Goal: Task Accomplishment & Management: Use online tool/utility

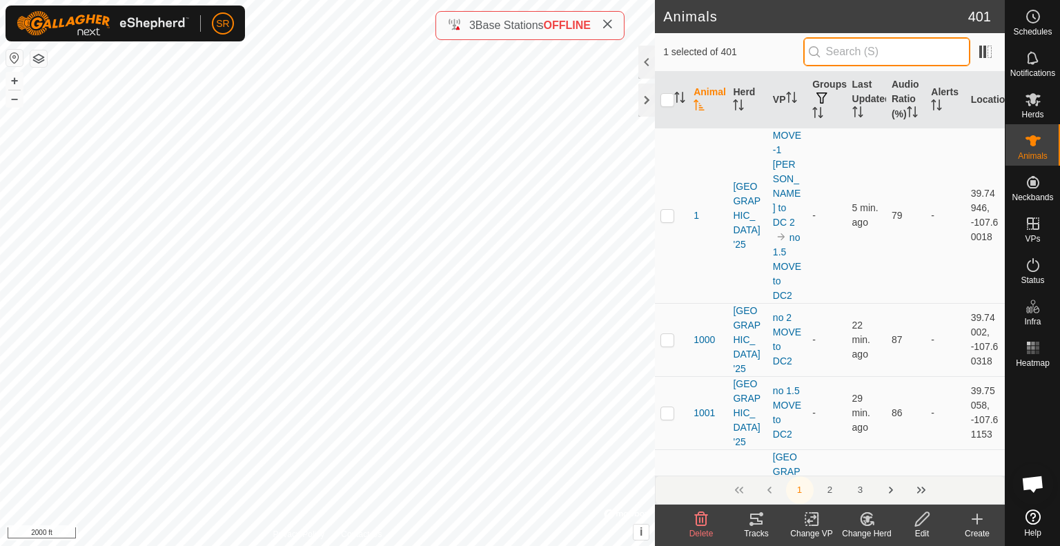
click at [864, 46] on input "text" at bounding box center [886, 51] width 167 height 29
type input "6006"
checkbox input "true"
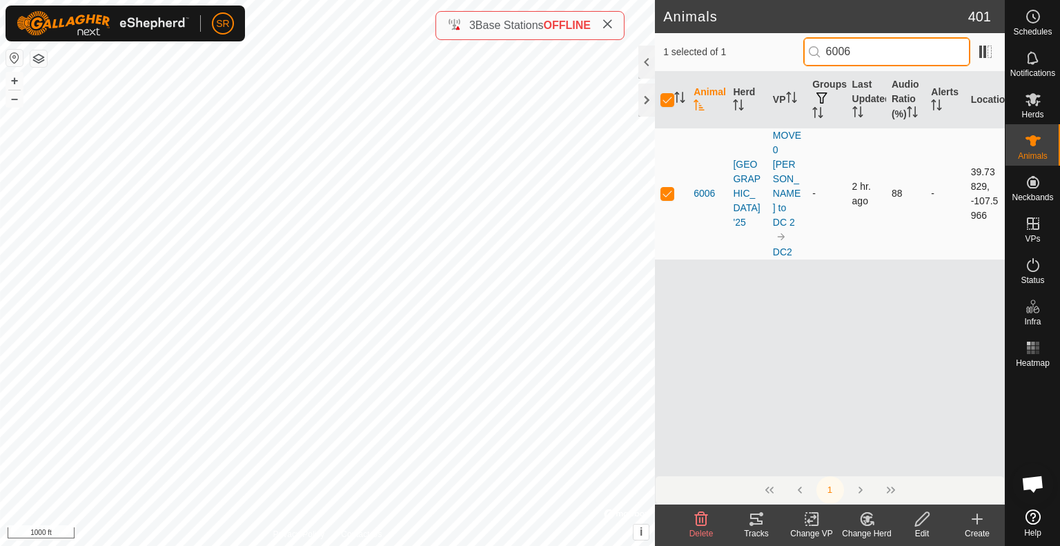
type input "6006"
click at [668, 188] on p-checkbox at bounding box center [667, 193] width 14 height 11
checkbox input "false"
drag, startPoint x: 886, startPoint y: 56, endPoint x: 770, endPoint y: 59, distance: 115.9
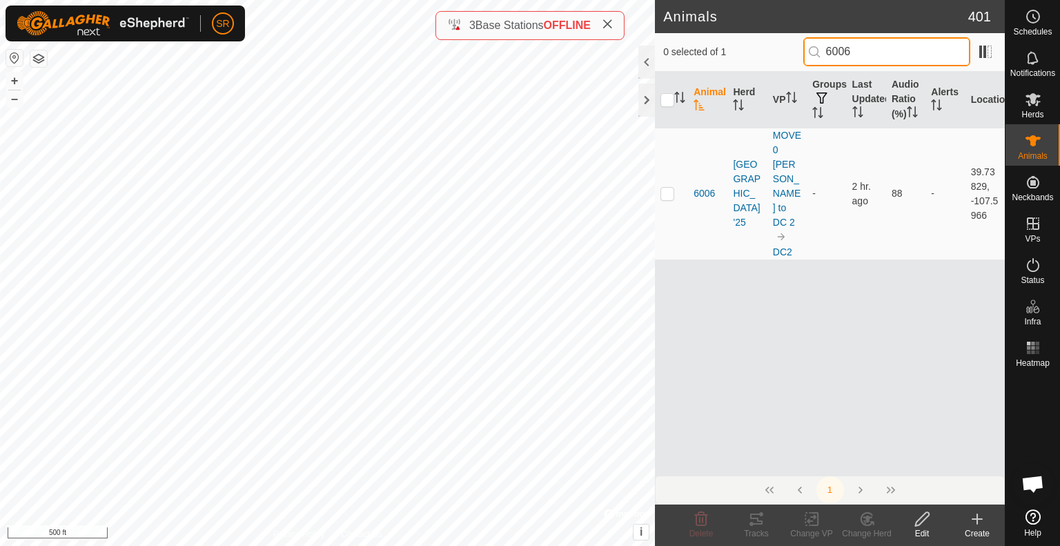
click at [770, 59] on div "0 selected of 1 6006" at bounding box center [829, 51] width 333 height 29
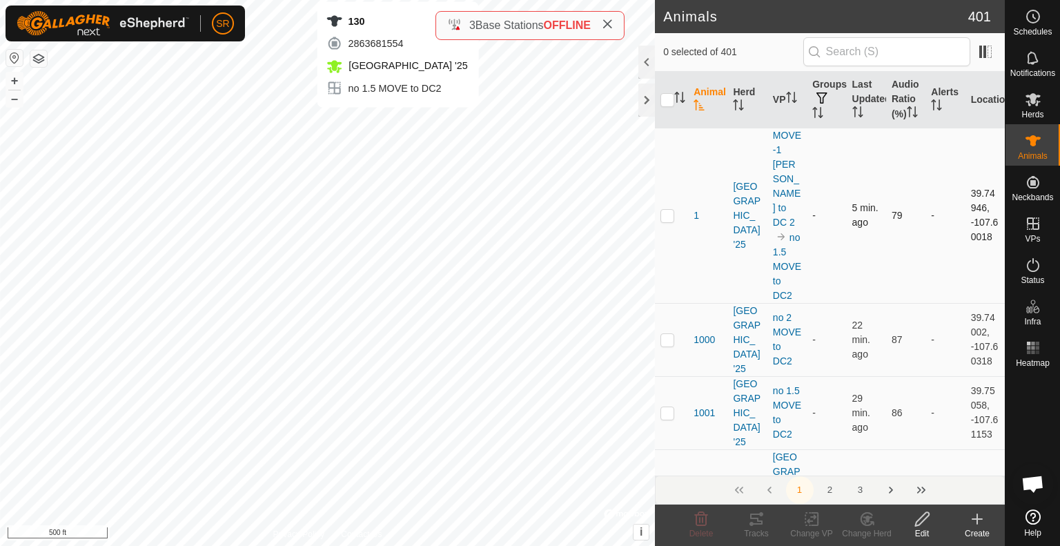
click at [397, 121] on div "130 2863681554 [GEOGRAPHIC_DATA] '25 no 1.5 MOVE to DC2 + – ⇧ i © Mapbox , © Op…" at bounding box center [327, 273] width 655 height 546
checkbox input "true"
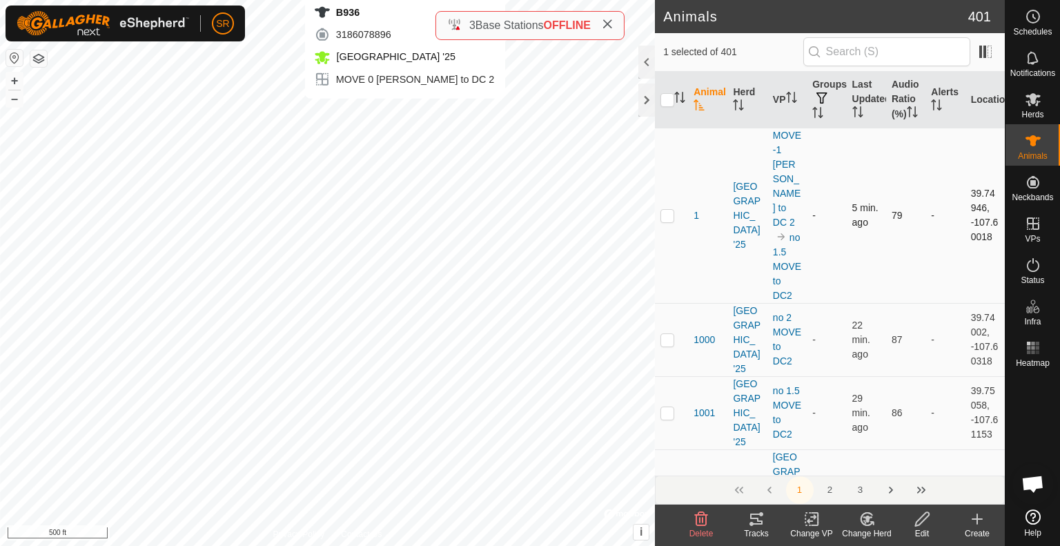
click at [405, 112] on div "B936 3186078896 [GEOGRAPHIC_DATA] '25 MOVE 0 [PERSON_NAME] to DC 2 + – ⇧ i © Ma…" at bounding box center [327, 273] width 655 height 546
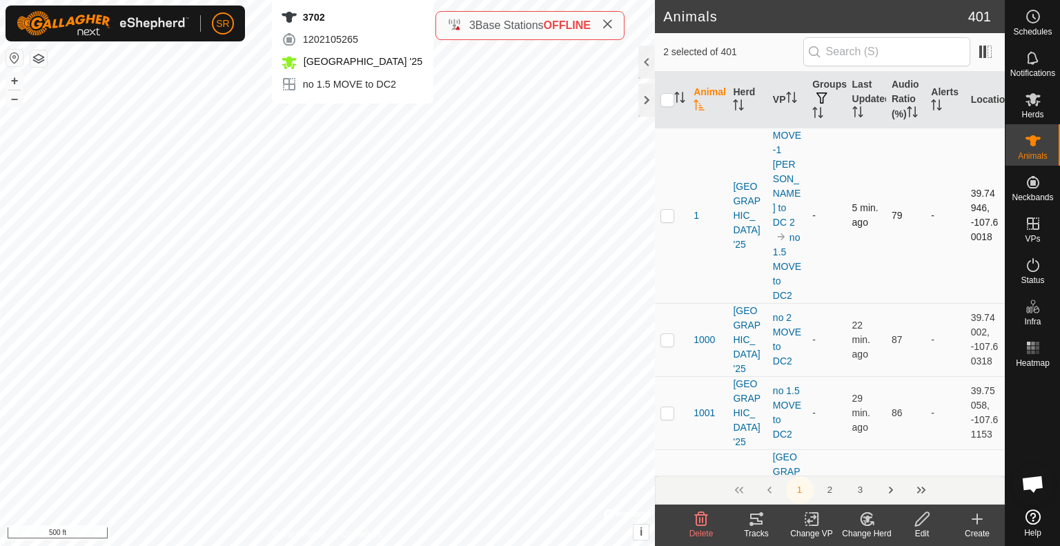
click at [352, 117] on div "3702 1202105265 [GEOGRAPHIC_DATA] '25 no 1.5 MOVE to DC2 + – ⇧ i © Mapbox , © O…" at bounding box center [327, 273] width 655 height 546
checkbox input "true"
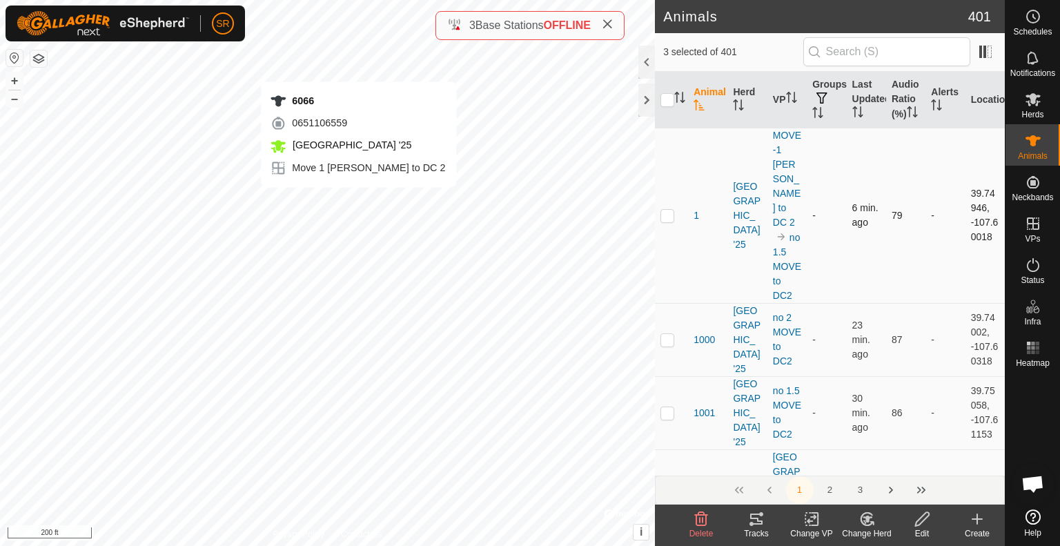
click at [359, 68] on div "6066 0651106559 [GEOGRAPHIC_DATA] '25 Move 1 [PERSON_NAME] to DC 2 + – ⇧ i © Ma…" at bounding box center [327, 273] width 655 height 546
checkbox input "true"
click at [350, 54] on div "6066 0651106559 [GEOGRAPHIC_DATA] '25 Move 1 [PERSON_NAME] to DC 2 + – ⇧ i © Ma…" at bounding box center [327, 273] width 655 height 546
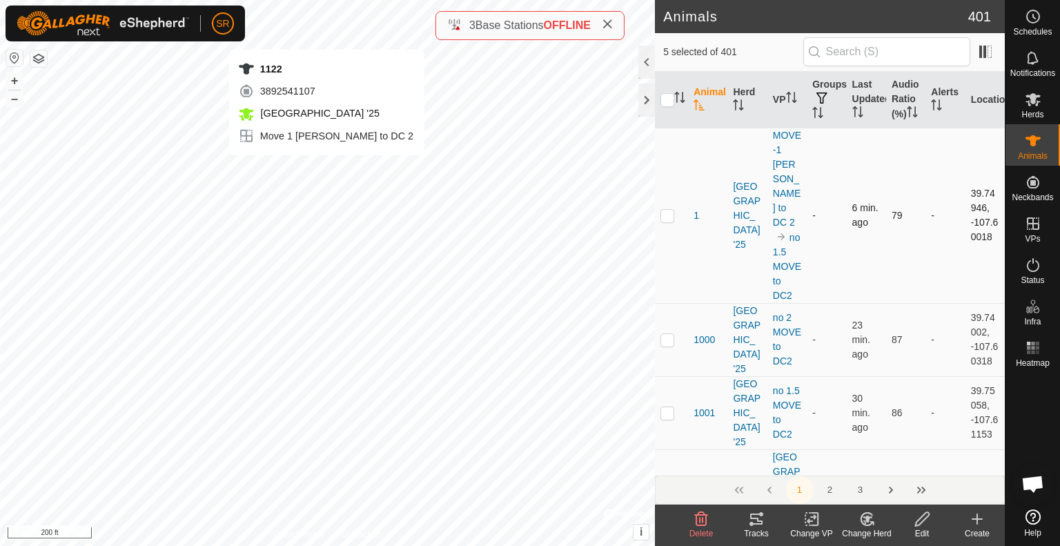
click at [326, 35] on div "1122 3892541107 [GEOGRAPHIC_DATA] '25 Move 1 [PERSON_NAME] to DC 2 + – ⇧ i © Ma…" at bounding box center [327, 273] width 655 height 546
checkbox input "true"
click at [328, 21] on div "2144 2444618800 [GEOGRAPHIC_DATA] '25 Move 1 [PERSON_NAME] to DC 2 + – ⇧ i © Ma…" at bounding box center [327, 273] width 655 height 546
checkbox input "true"
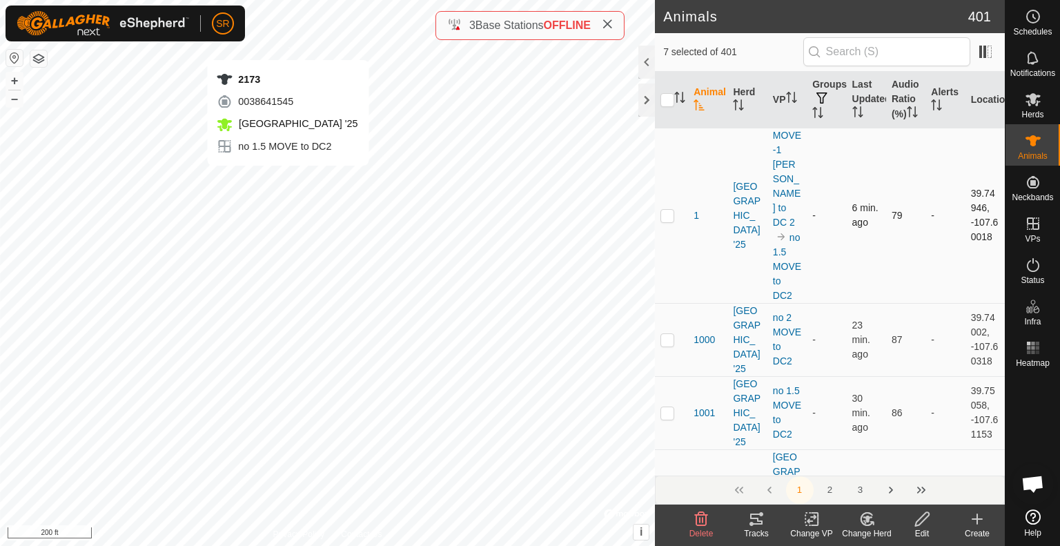
click at [288, 46] on div "2173 0038641545 [GEOGRAPHIC_DATA] '25 no 1.5 MOVE to DC2 + – ⇧ i © Mapbox , © O…" at bounding box center [327, 273] width 655 height 546
checkbox input "true"
click at [277, 45] on div "1327 1612681914 [GEOGRAPHIC_DATA] '25 no 1.5 MOVE to DC2 + – ⇧ i © Mapbox , © O…" at bounding box center [327, 273] width 655 height 546
checkbox input "true"
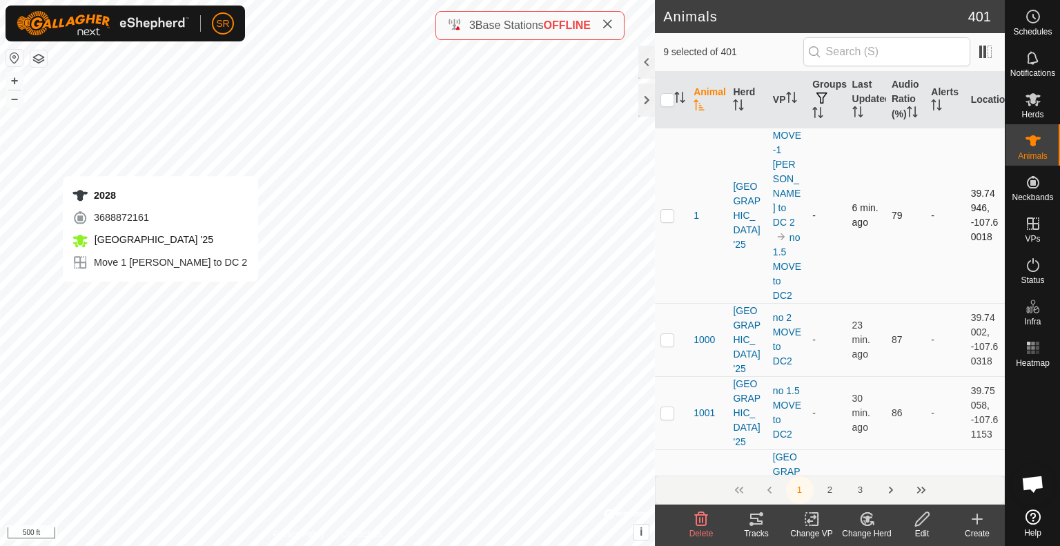
click at [160, 295] on div "2028 3688872161 [GEOGRAPHIC_DATA] '25 Move 1 [PERSON_NAME] to DC 2 + – ⇧ i © Ma…" at bounding box center [327, 273] width 655 height 546
checkbox input "true"
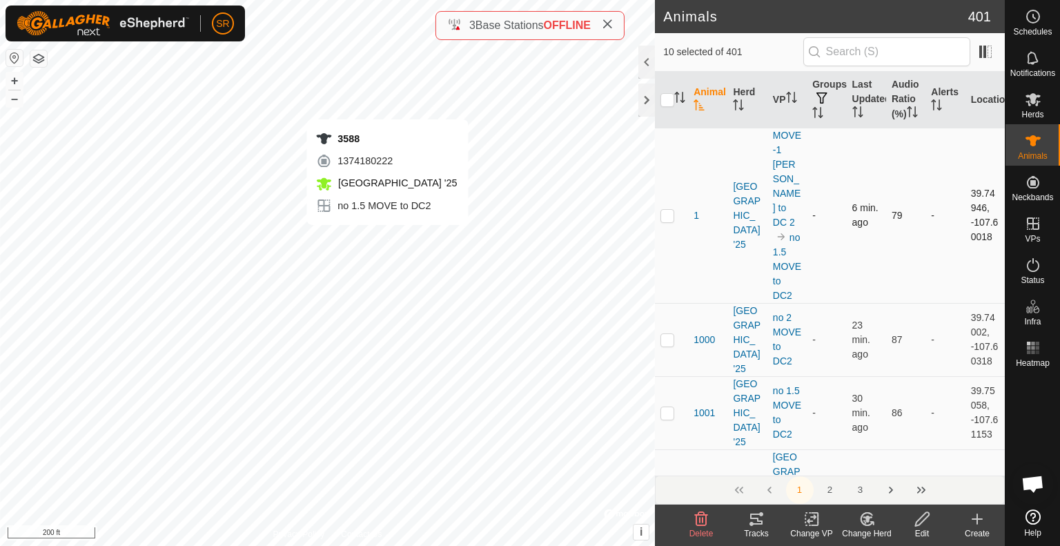
click at [387, 239] on div "3588 1374180222 [GEOGRAPHIC_DATA] '25 no 1.5 MOVE to DC2 + – ⇧ i © Mapbox , © O…" at bounding box center [327, 273] width 655 height 546
checkbox input "true"
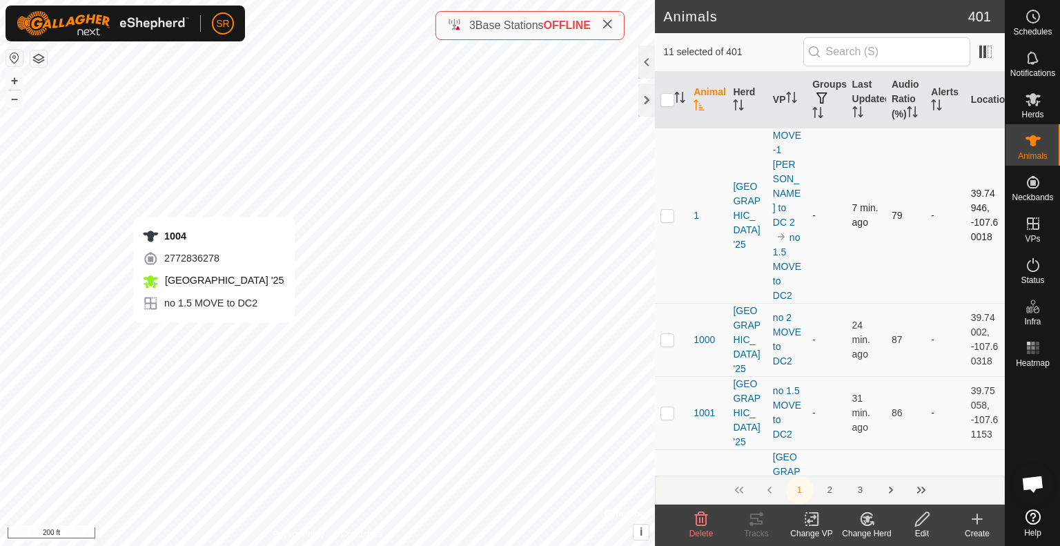
click at [214, 336] on div "1004 2772836278 [GEOGRAPHIC_DATA] '25 no 1.5 MOVE to DC2 + – ⇧ i © Mapbox , © O…" at bounding box center [327, 273] width 655 height 546
checkbox input "true"
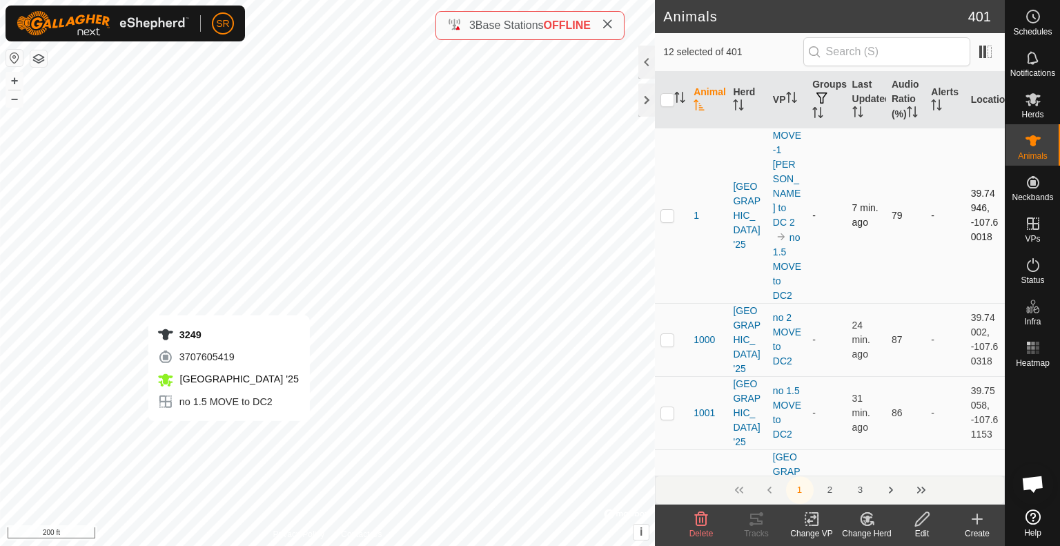
click at [229, 435] on div "3249 3707605419 [GEOGRAPHIC_DATA] '25 no 1.5 MOVE to DC2 + – ⇧ i © Mapbox , © O…" at bounding box center [327, 273] width 655 height 546
checkbox input "true"
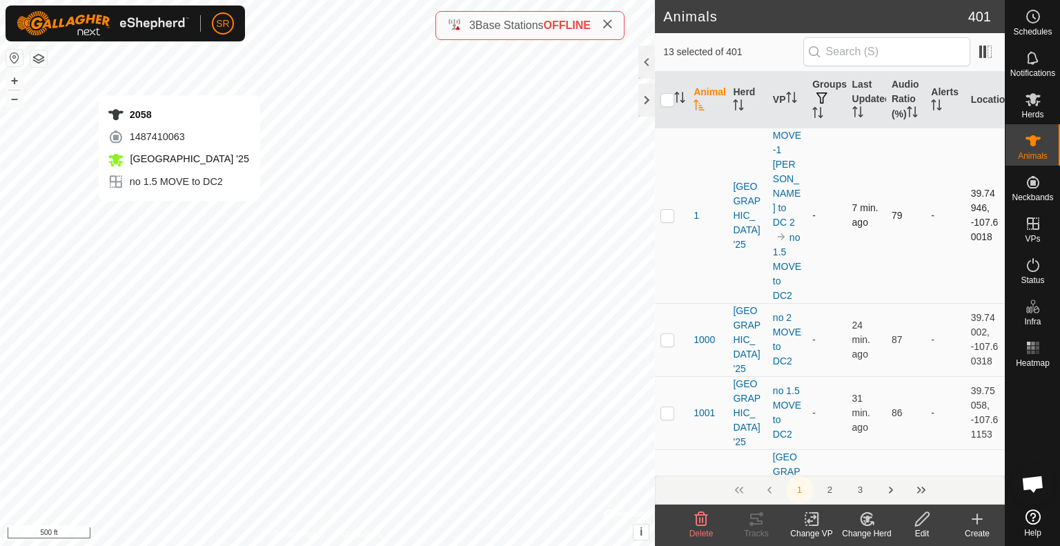
click at [179, 81] on div "2058 1487410063 [GEOGRAPHIC_DATA] '25 no 1.5 MOVE to DC2 + – ⇧ i © Mapbox , © O…" at bounding box center [327, 273] width 655 height 546
checkbox input "true"
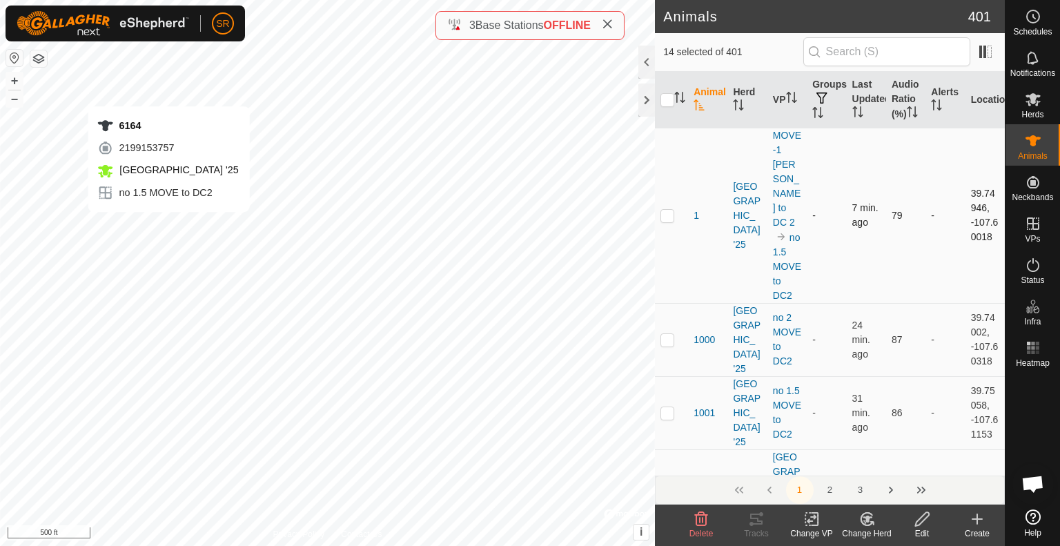
click at [168, 93] on div "6164 2199153757 [GEOGRAPHIC_DATA] '25 no 1.5 MOVE to DC2 + – ⇧ i © Mapbox , © O…" at bounding box center [327, 273] width 655 height 546
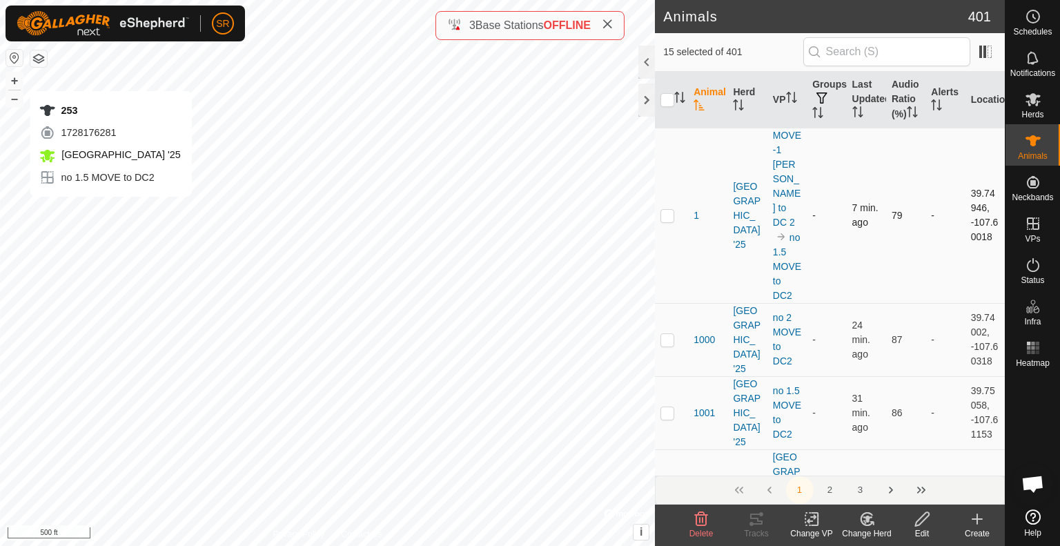
click at [110, 210] on div "253 1728176281 [GEOGRAPHIC_DATA] '25 no 1.5 MOVE to DC2 + – ⇧ i © Mapbox , © Op…" at bounding box center [327, 273] width 655 height 546
checkbox input "true"
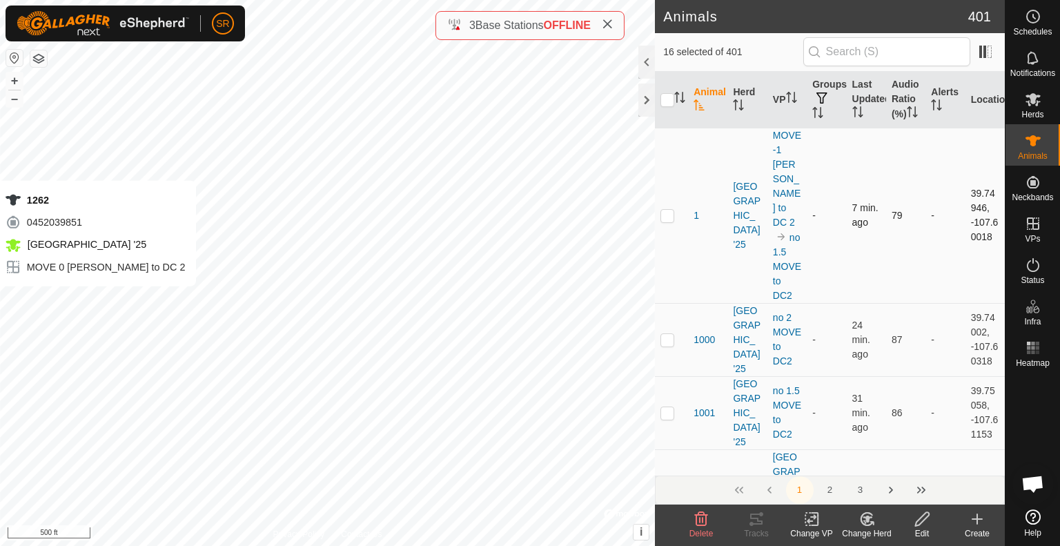
click at [77, 300] on div "1262 0452039851 [GEOGRAPHIC_DATA] '25 MOVE 0 [PERSON_NAME] to DC 2 + – ⇧ i © Ma…" at bounding box center [327, 273] width 655 height 546
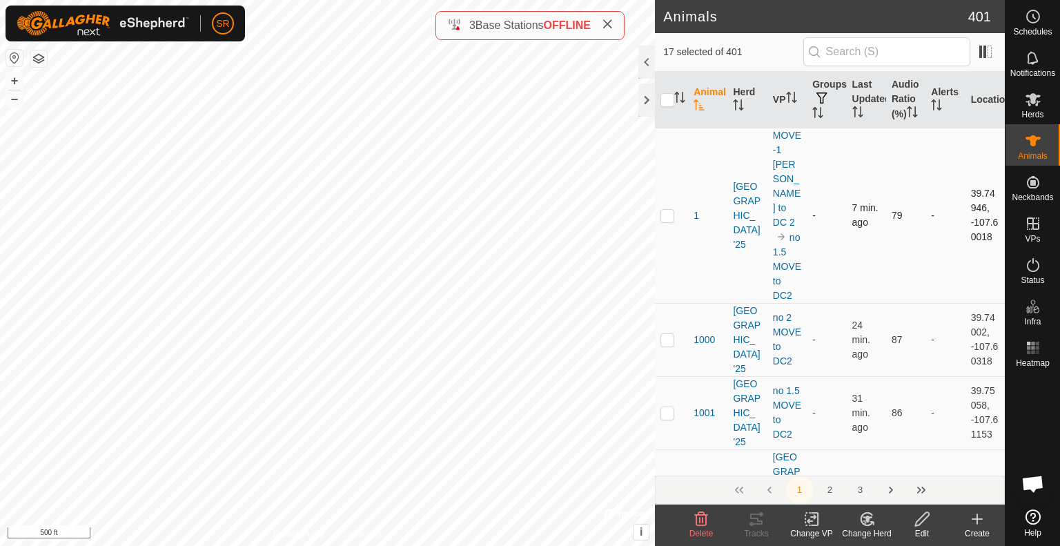
click at [77, 300] on div "1262 0452039851 [GEOGRAPHIC_DATA] '25 MOVE 0 [PERSON_NAME] to DC 2 + – ⇧ i © Ma…" at bounding box center [327, 273] width 655 height 546
checkbox input "false"
click at [115, 214] on div "253 1728176281 [GEOGRAPHIC_DATA] '25 no 1.5 MOVE to DC2 + – ⇧ i © Mapbox , © Op…" at bounding box center [327, 273] width 655 height 546
checkbox input "false"
click at [172, 91] on div "6164 2199153757 [GEOGRAPHIC_DATA] '25 no 1.5 MOVE to DC2 + – ⇧ i © Mapbox , © O…" at bounding box center [327, 273] width 655 height 546
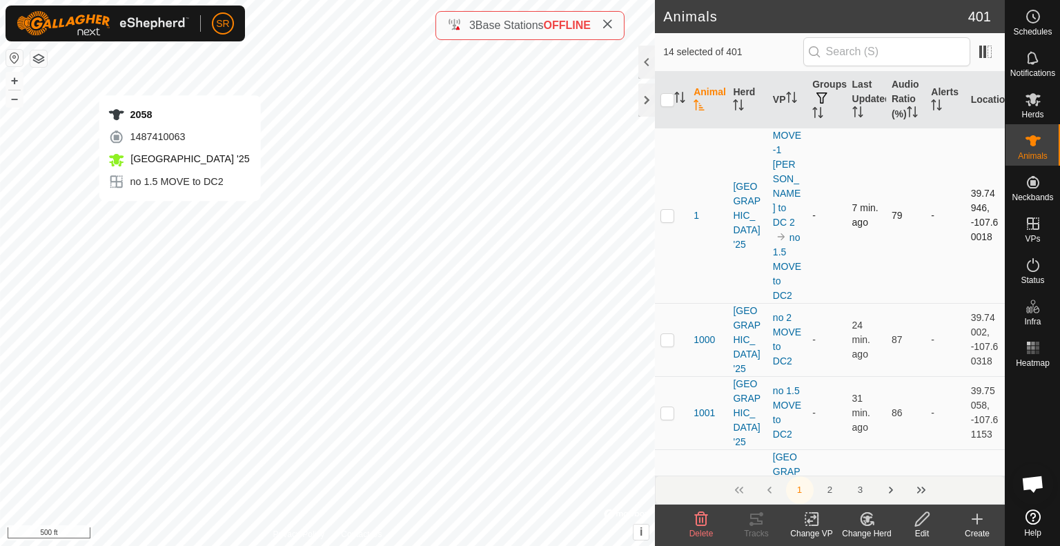
click at [179, 81] on div "2058 1487410063 [GEOGRAPHIC_DATA] '25 no 1.5 MOVE to DC2 + – ⇧ i © Mapbox , © O…" at bounding box center [327, 273] width 655 height 546
checkbox input "false"
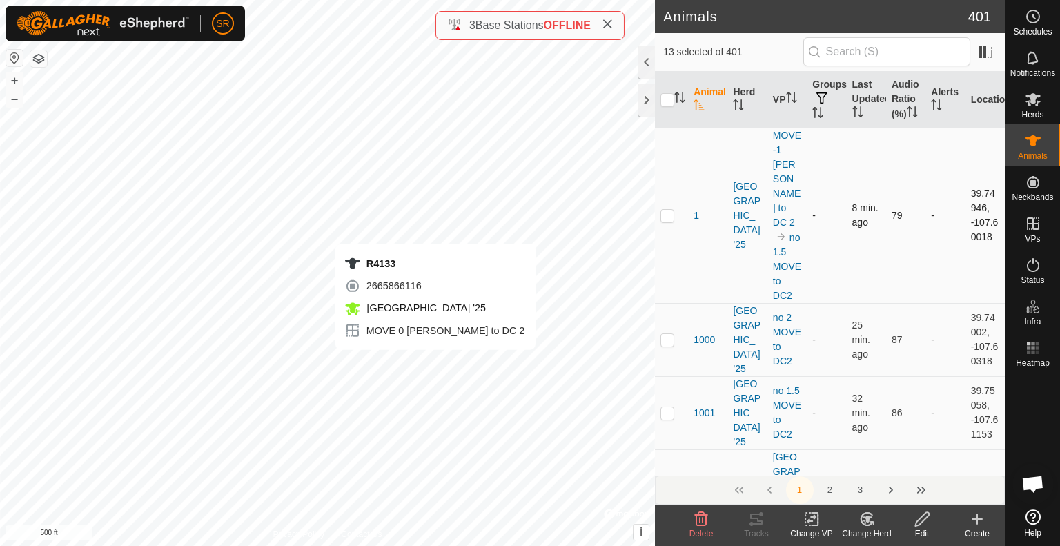
click at [435, 364] on div "R4133 2665866116 [GEOGRAPHIC_DATA] '25 MOVE 0 [PERSON_NAME] to DC 2 + – ⇧ i © M…" at bounding box center [327, 273] width 655 height 546
click at [811, 516] on icon at bounding box center [811, 519] width 10 height 9
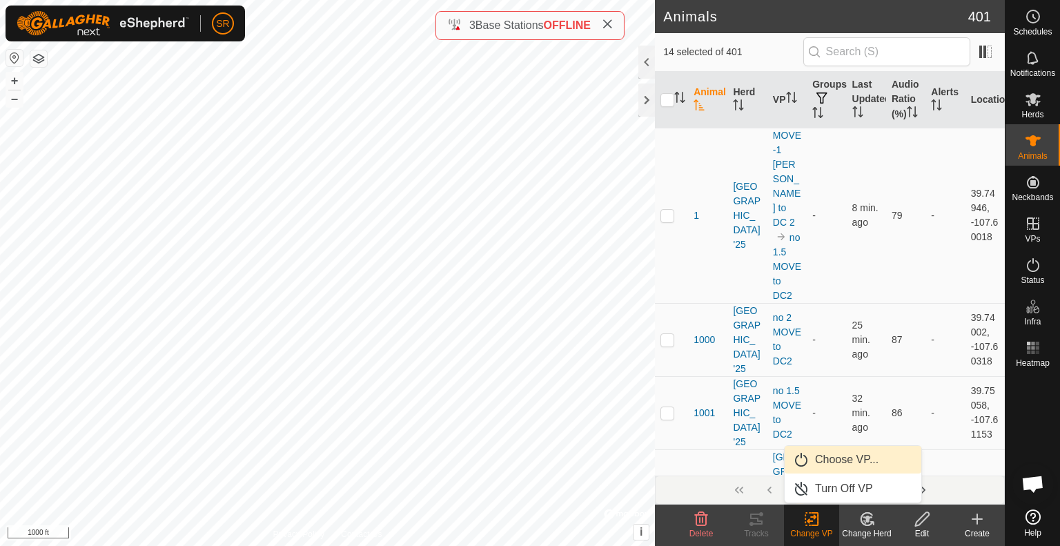
click at [817, 467] on link "Choose VP..." at bounding box center [852, 460] width 137 height 28
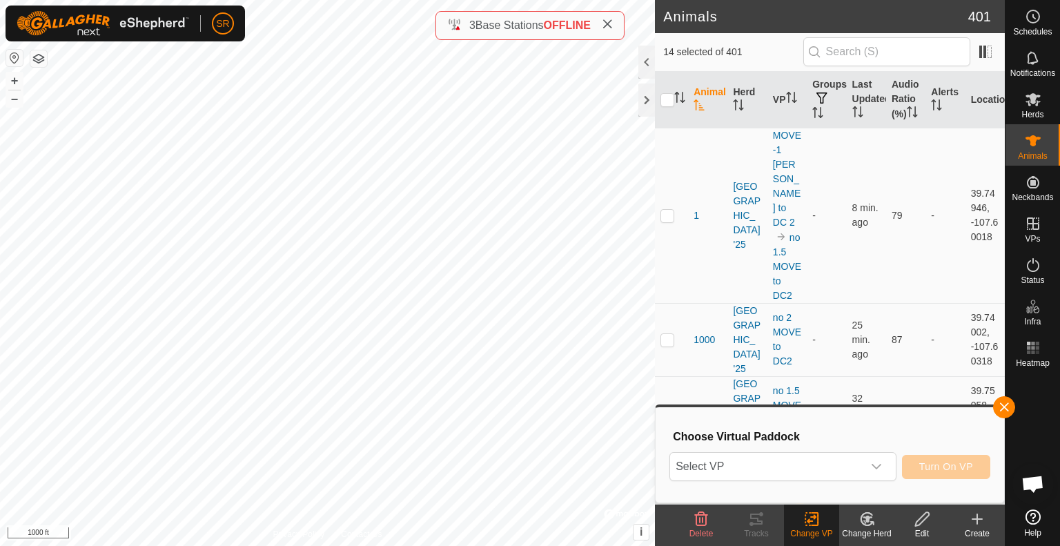
click at [817, 467] on span "Select VP" at bounding box center [766, 467] width 192 height 28
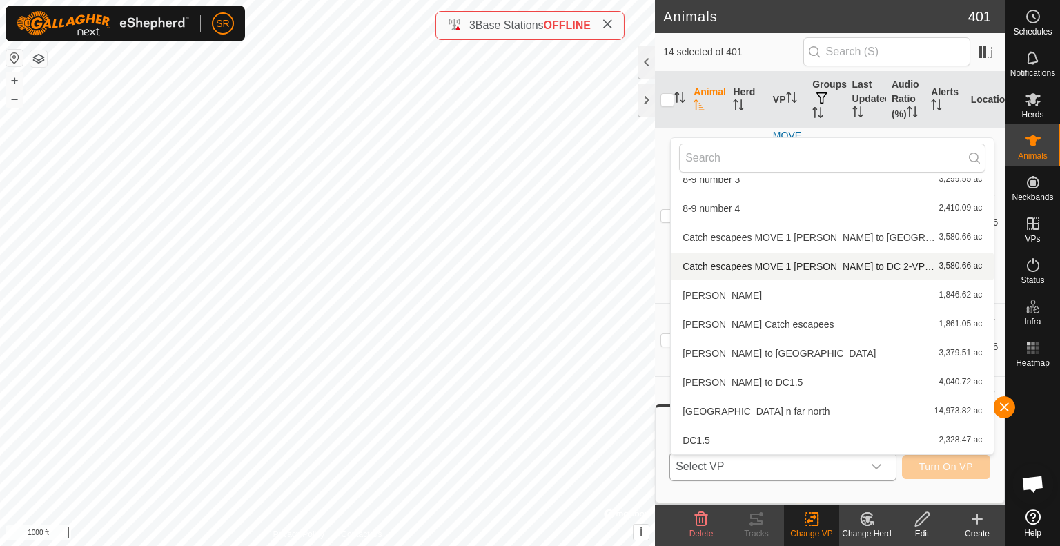
scroll to position [250, 0]
click at [802, 397] on li "[GEOGRAPHIC_DATA] n far north 14,973.82 ac" at bounding box center [831, 411] width 323 height 28
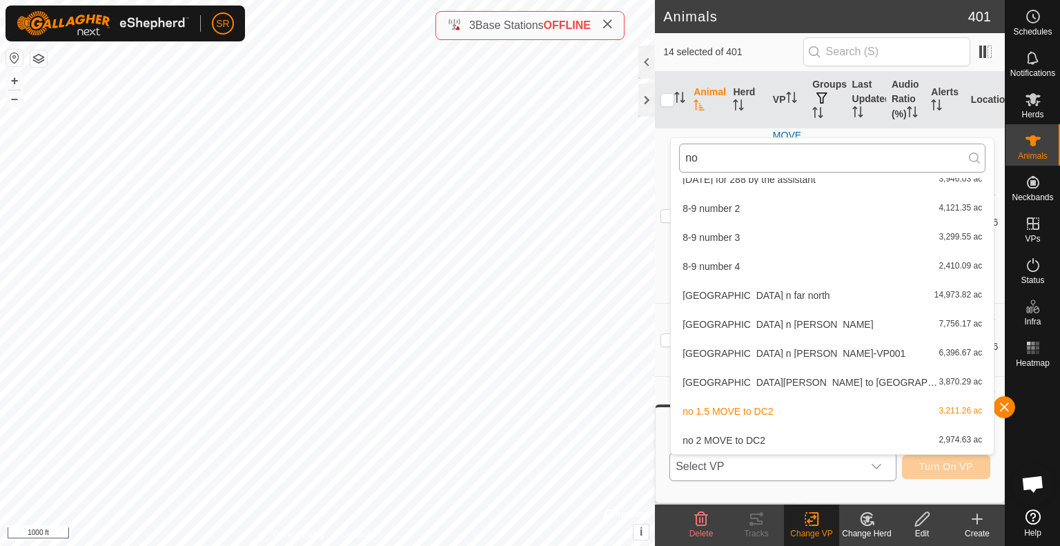
scroll to position [0, 0]
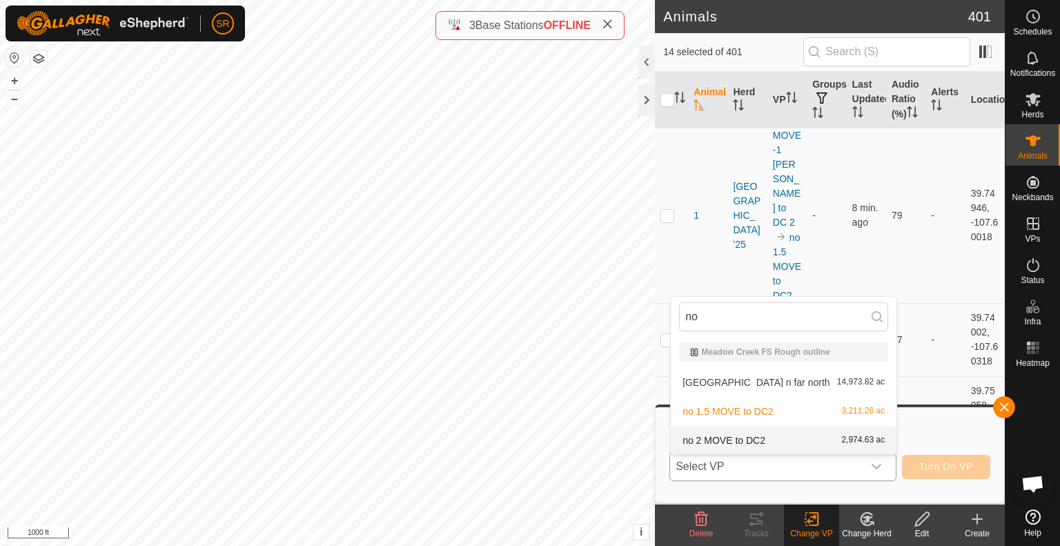
type input "no"
click at [718, 446] on li "no 2 MOVE to DC2 2,974.63 ac" at bounding box center [783, 440] width 226 height 28
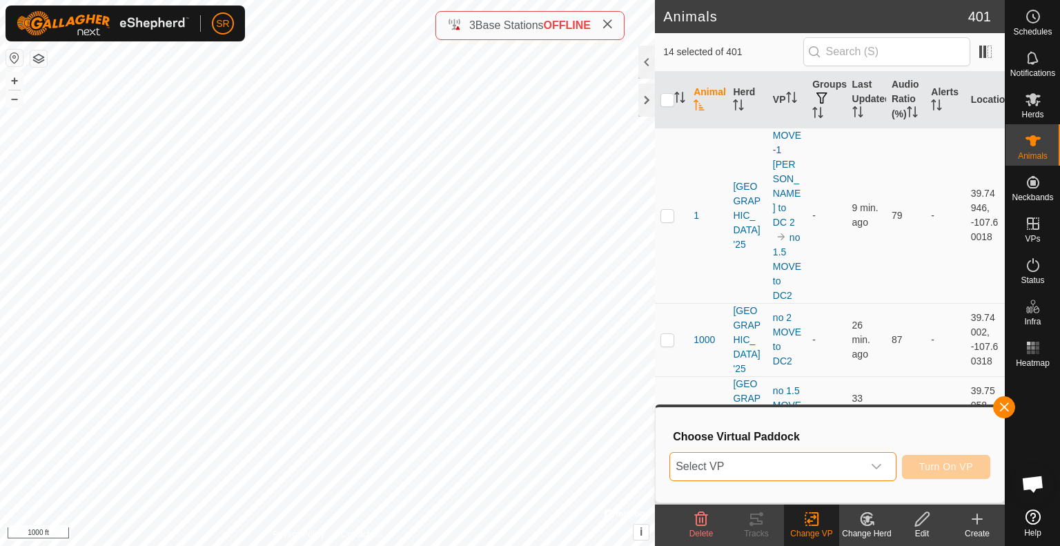
click at [847, 473] on span "Select VP" at bounding box center [766, 467] width 192 height 28
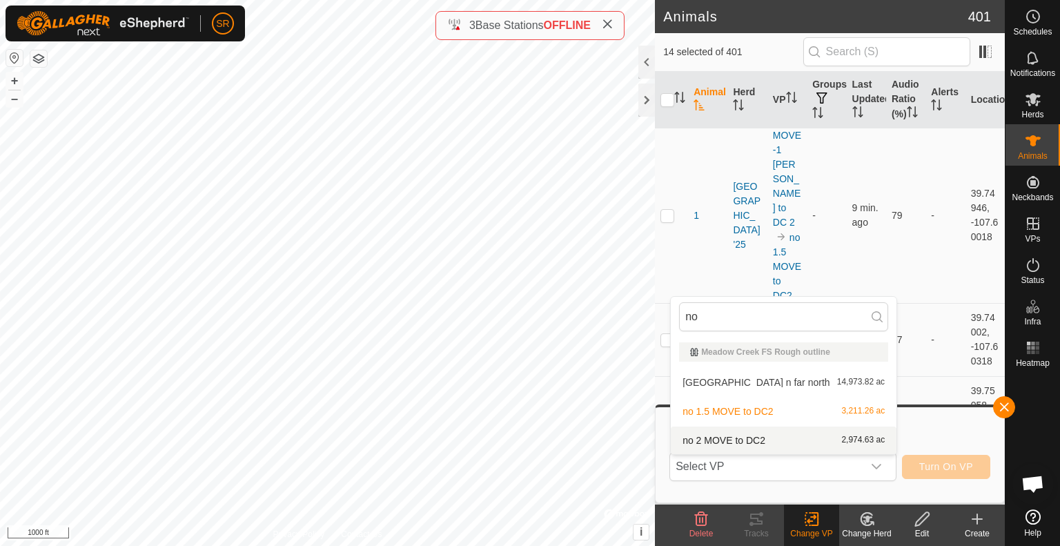
type input "no"
click at [731, 444] on li "no 2 MOVE to DC2 2,974.63 ac" at bounding box center [783, 440] width 226 height 28
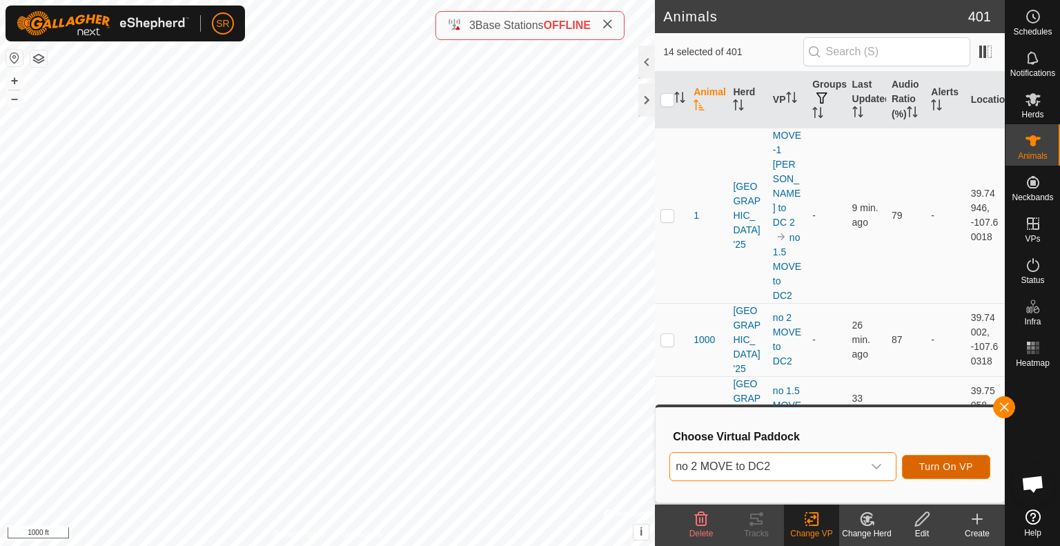
click at [941, 466] on span "Turn On VP" at bounding box center [946, 466] width 54 height 11
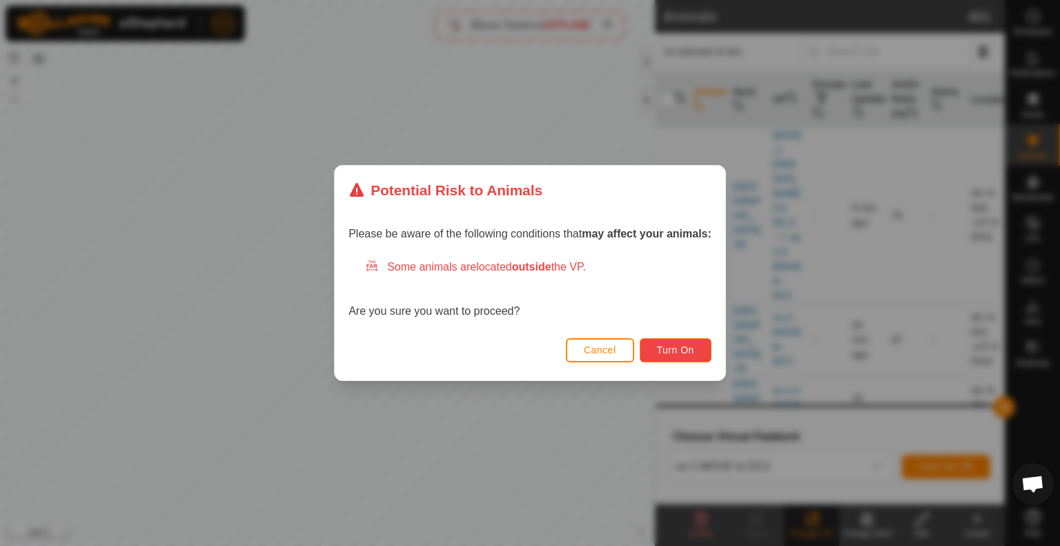
click at [659, 354] on span "Turn On" at bounding box center [675, 349] width 37 height 11
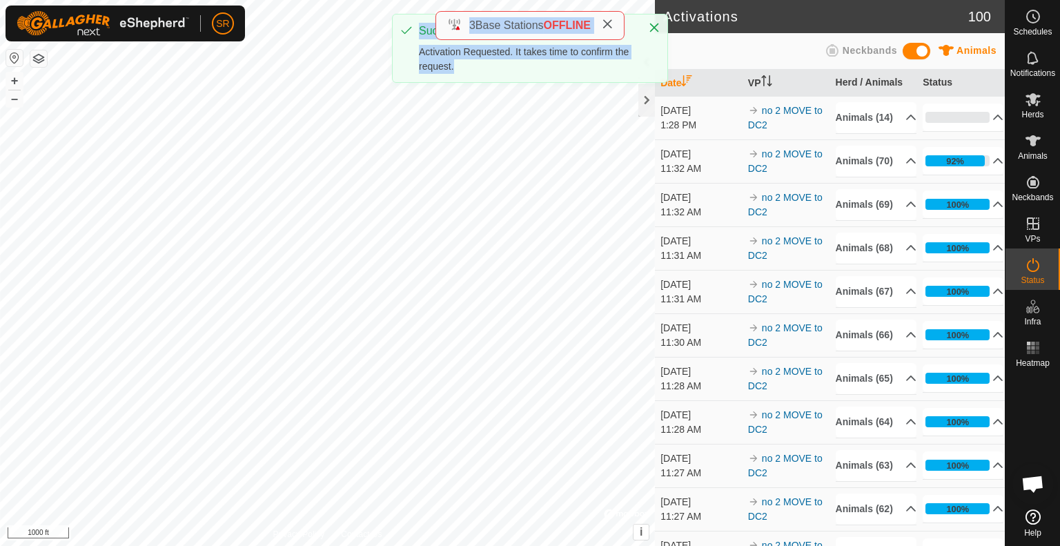
click at [519, 237] on div "SR Schedules Notifications Herds Animals Neckbands VPs Status Infra Heatmap Hel…" at bounding box center [530, 273] width 1060 height 546
click at [609, 20] on icon at bounding box center [606, 24] width 11 height 11
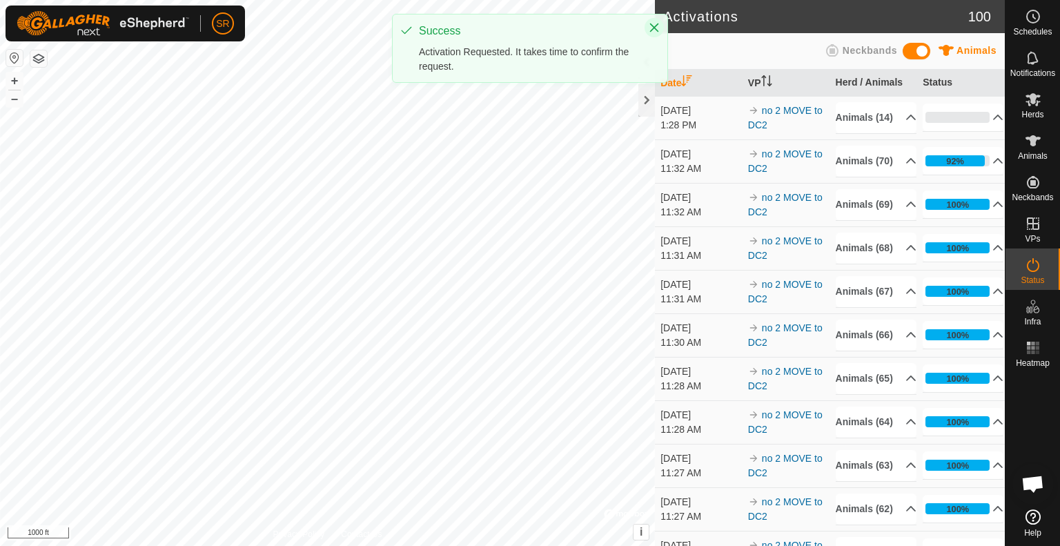
click at [653, 28] on icon "Close" at bounding box center [654, 27] width 9 height 9
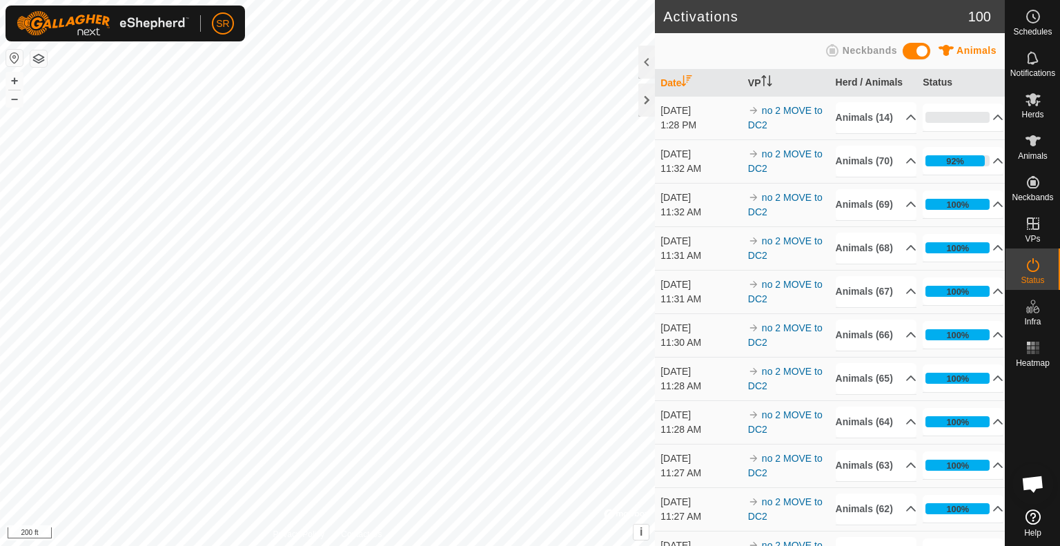
click at [366, 0] on html "SR Schedules Notifications Herds Animals Neckbands VPs Status Infra Heatmap Hel…" at bounding box center [530, 273] width 1060 height 546
